Goal: Task Accomplishment & Management: Complete application form

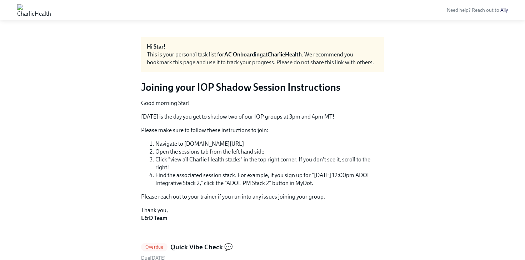
click at [51, 11] on img at bounding box center [34, 9] width 34 height 11
click at [51, 9] on img at bounding box center [34, 9] width 34 height 11
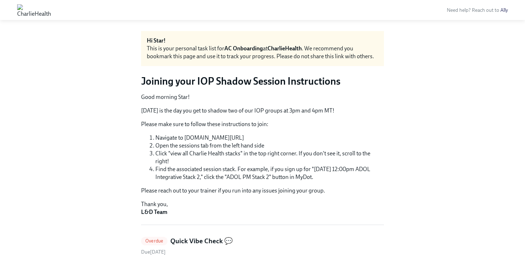
scroll to position [7, 0]
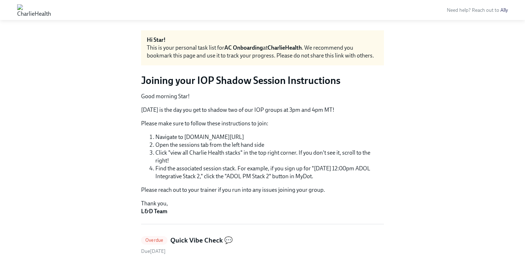
click at [251, 50] on strong "AC Onboarding" at bounding box center [243, 47] width 39 height 7
click at [504, 12] on link "Ally" at bounding box center [503, 10] width 7 height 6
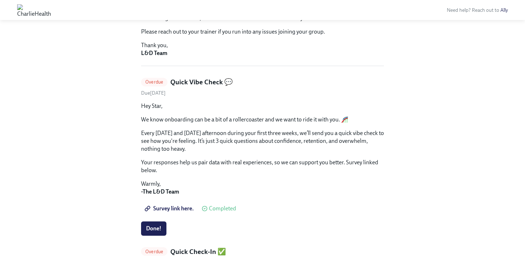
scroll to position [140, 0]
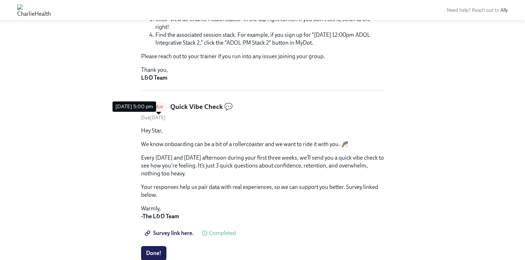
click at [155, 117] on span "Due August 28th" at bounding box center [153, 118] width 25 height 6
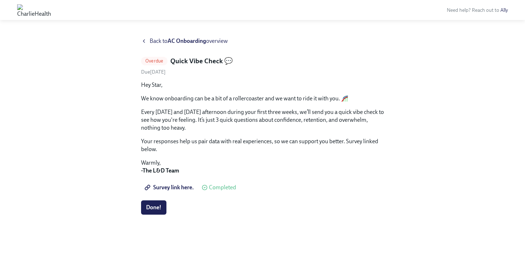
click at [148, 39] on div "Back to AC Onboarding overview" at bounding box center [262, 41] width 243 height 8
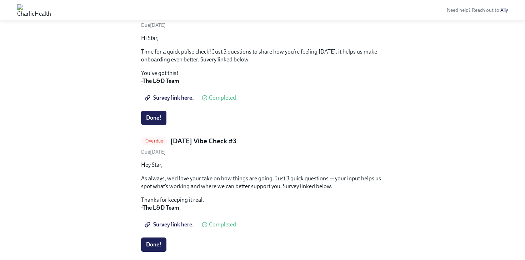
scroll to position [424, 0]
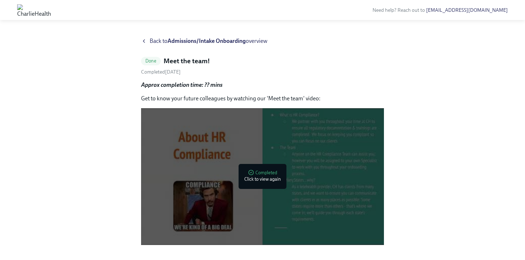
click at [147, 41] on div "Back to Admissions/Intake Onboarding overview" at bounding box center [262, 41] width 243 height 8
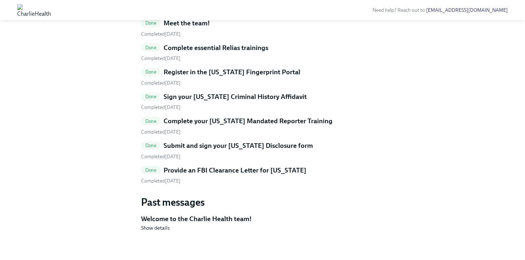
scroll to position [362, 0]
click at [158, 229] on span "Show details" at bounding box center [155, 227] width 29 height 7
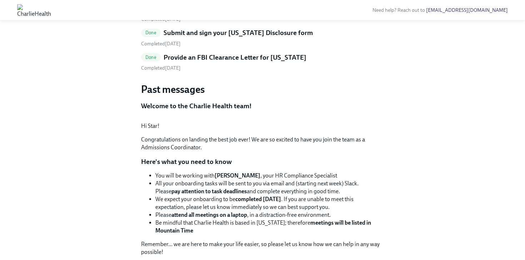
scroll to position [363, 0]
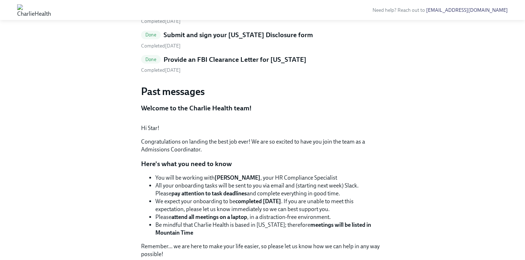
click at [181, 15] on h5 "Complete your [US_STATE] Mandated Reporter Training" at bounding box center [247, 10] width 169 height 9
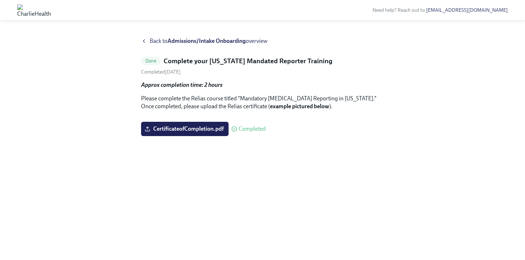
click at [147, 40] on div "Back to Admissions/Intake Onboarding overview" at bounding box center [262, 41] width 243 height 8
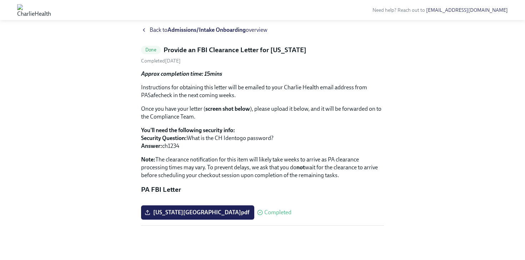
scroll to position [92, 0]
click at [175, 214] on span "pennsylvania.pdf" at bounding box center [197, 212] width 103 height 7
click at [0, 0] on input "pennsylvania.pdf" at bounding box center [0, 0] width 0 height 0
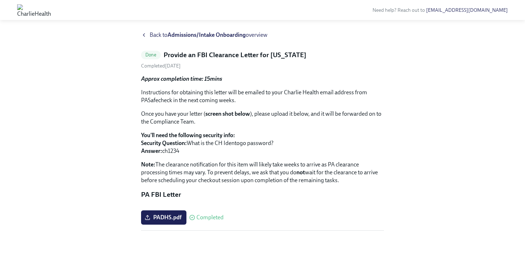
scroll to position [0, 0]
